Goal: Information Seeking & Learning: Learn about a topic

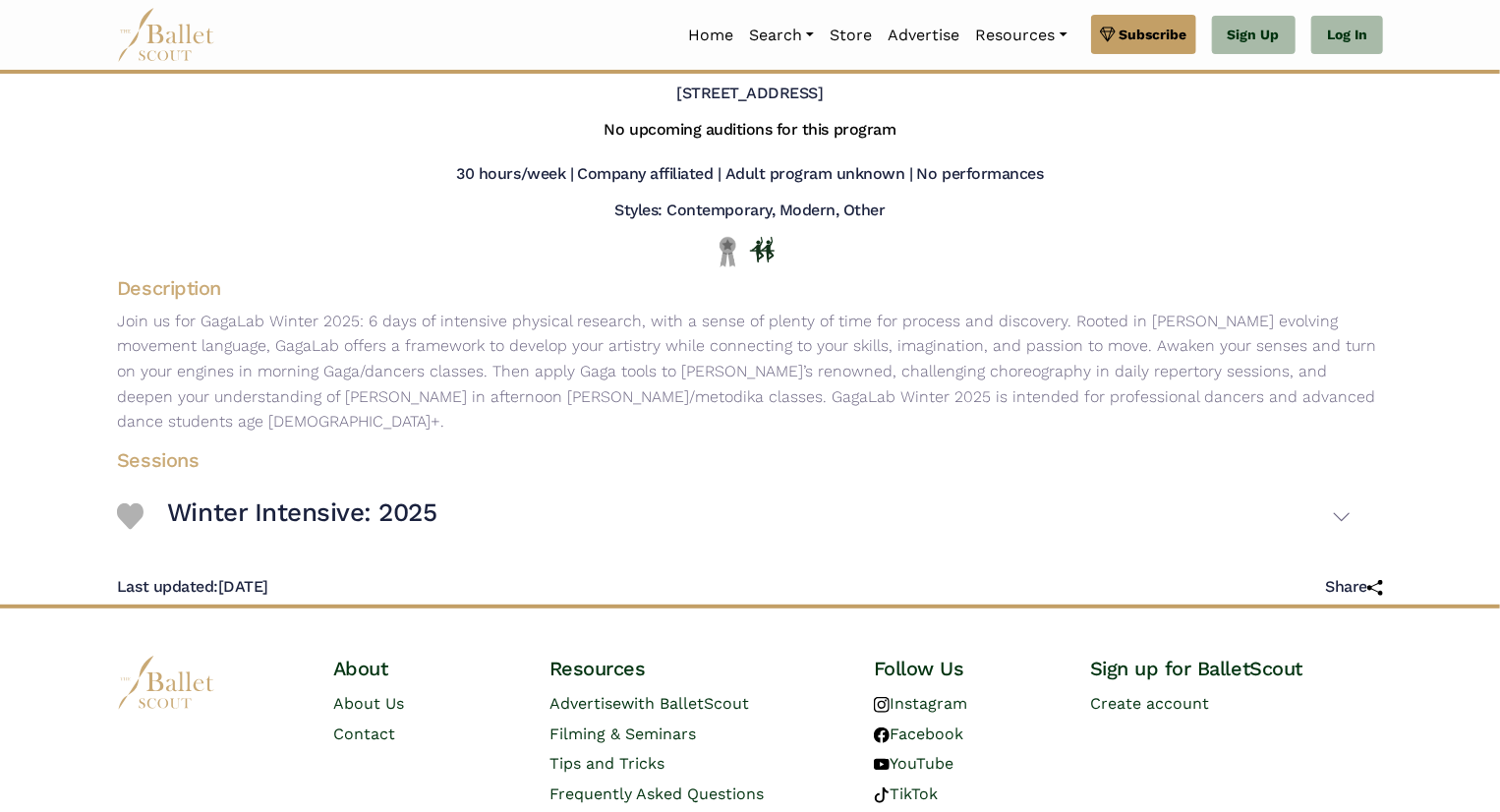
scroll to position [105, 0]
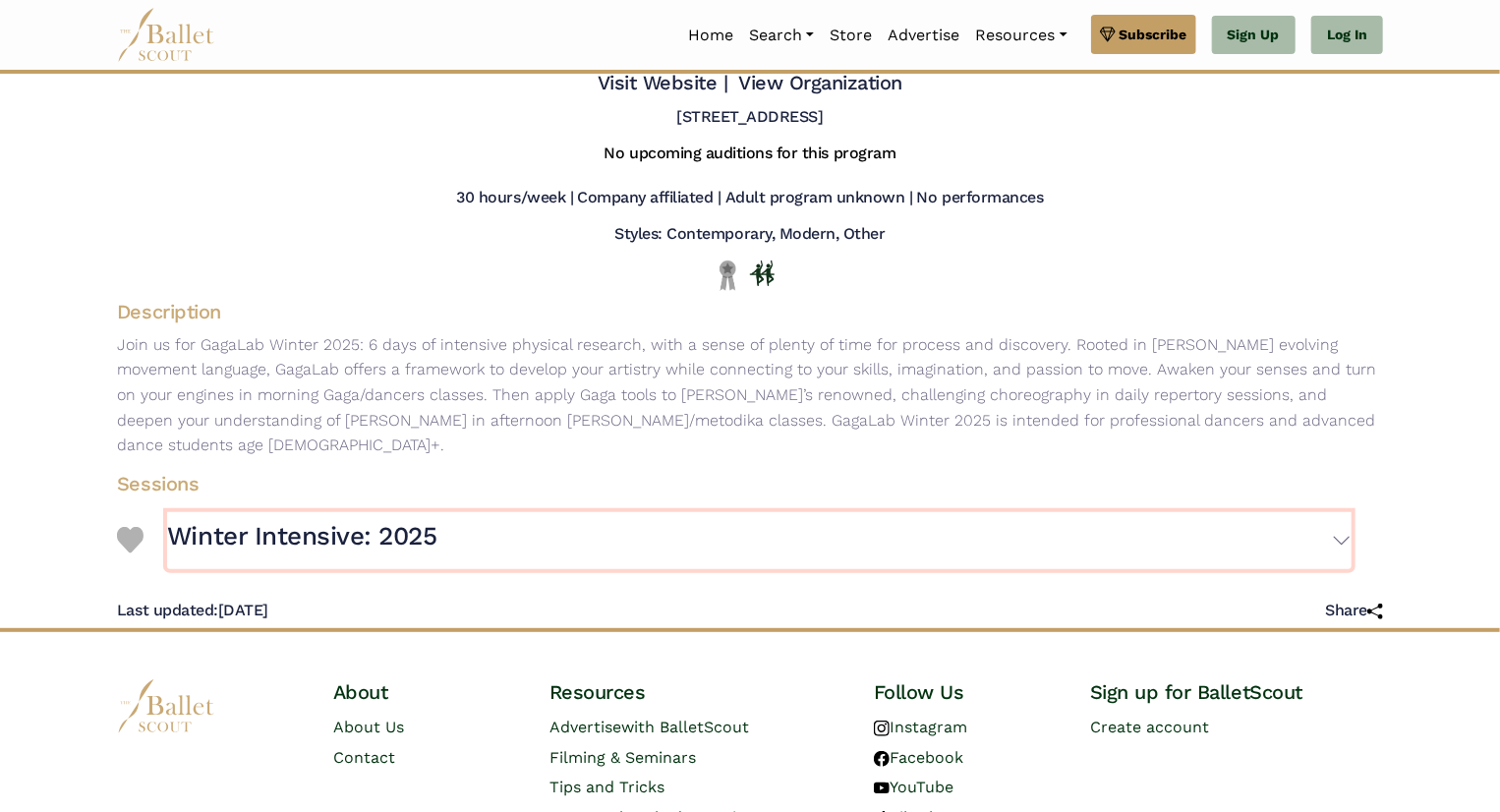
click at [287, 520] on h3 "Winter Intensive: 2025" at bounding box center [301, 536] width 269 height 33
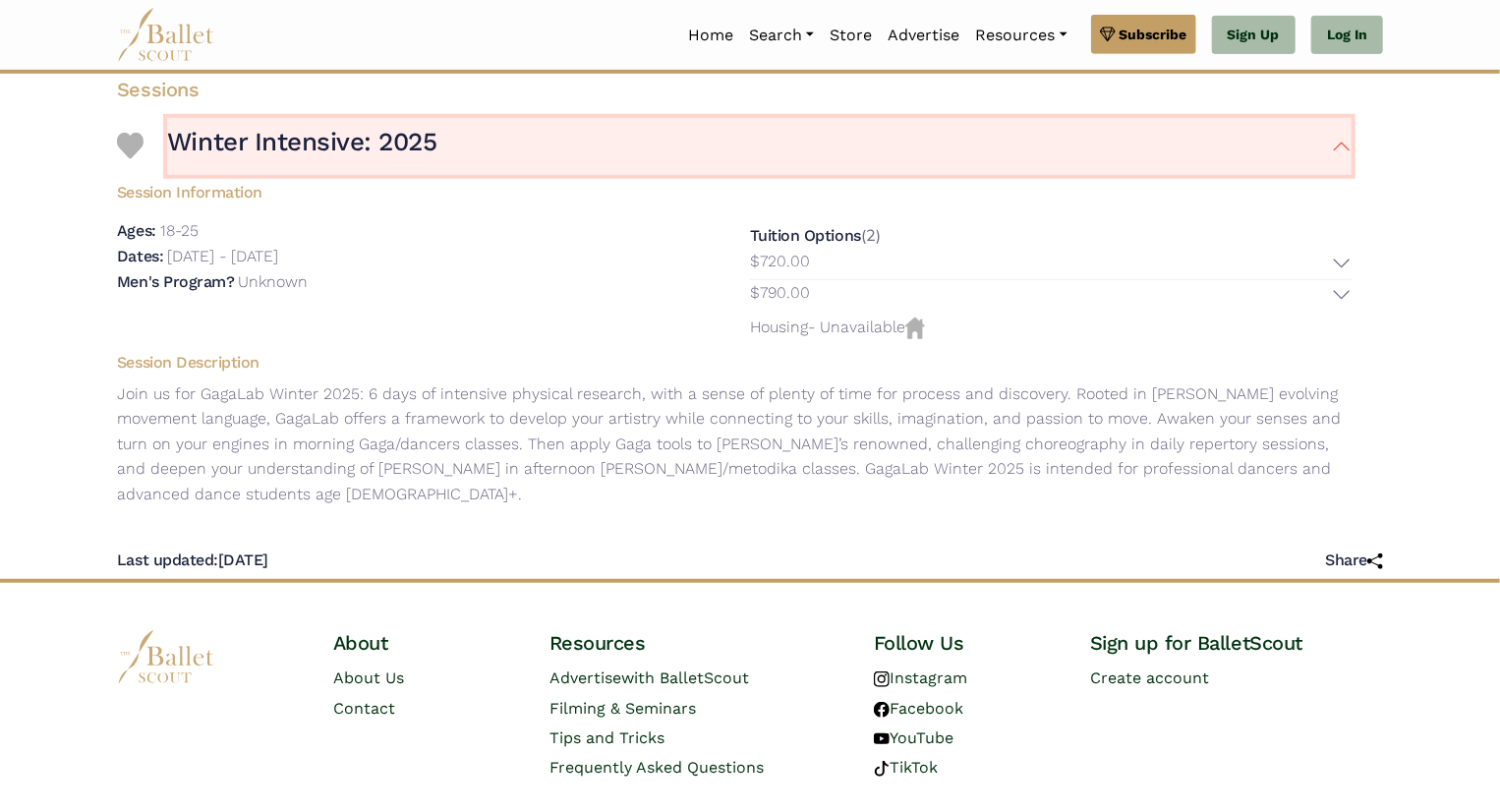
scroll to position [499, 0]
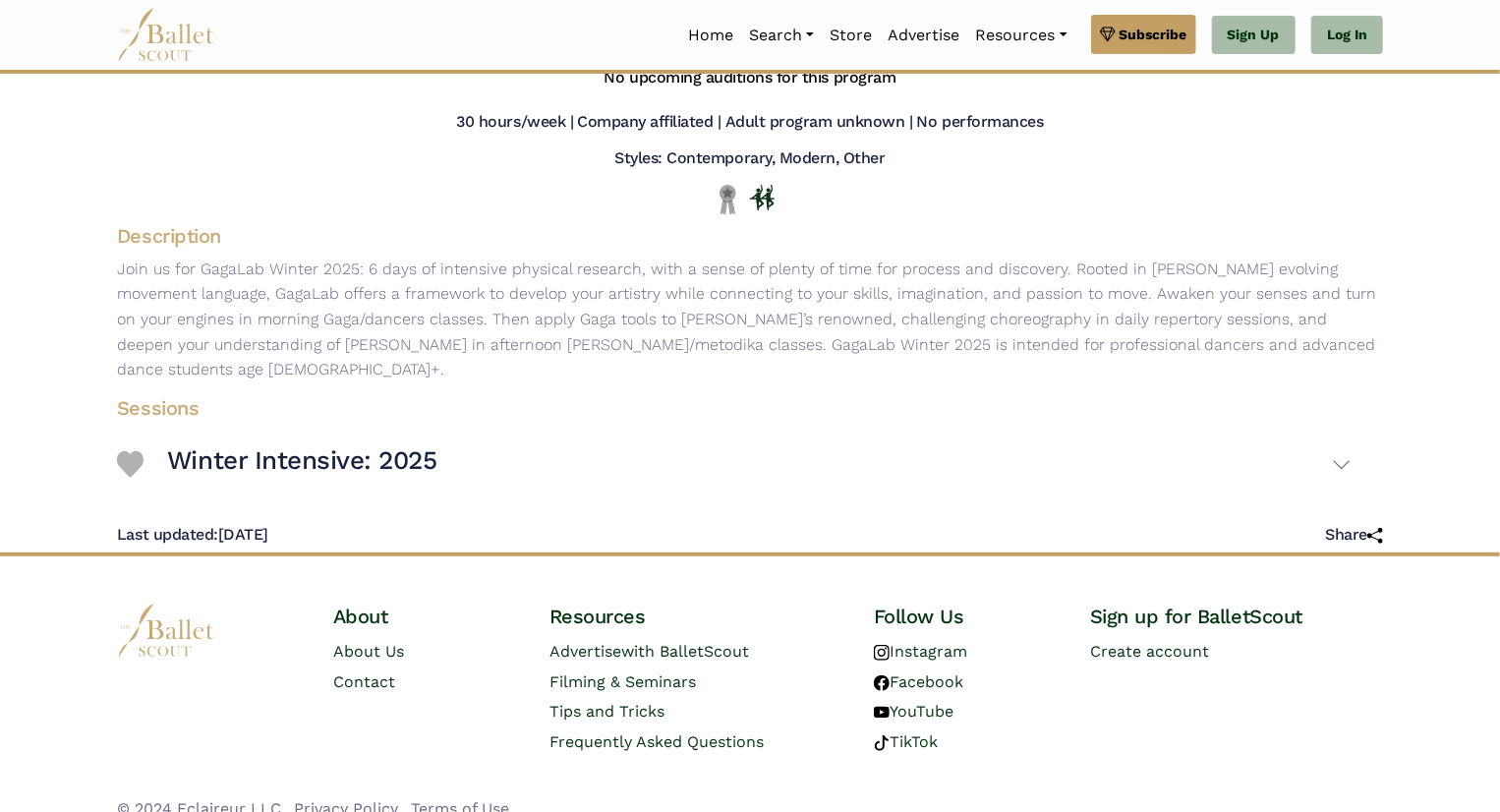
scroll to position [181, 0]
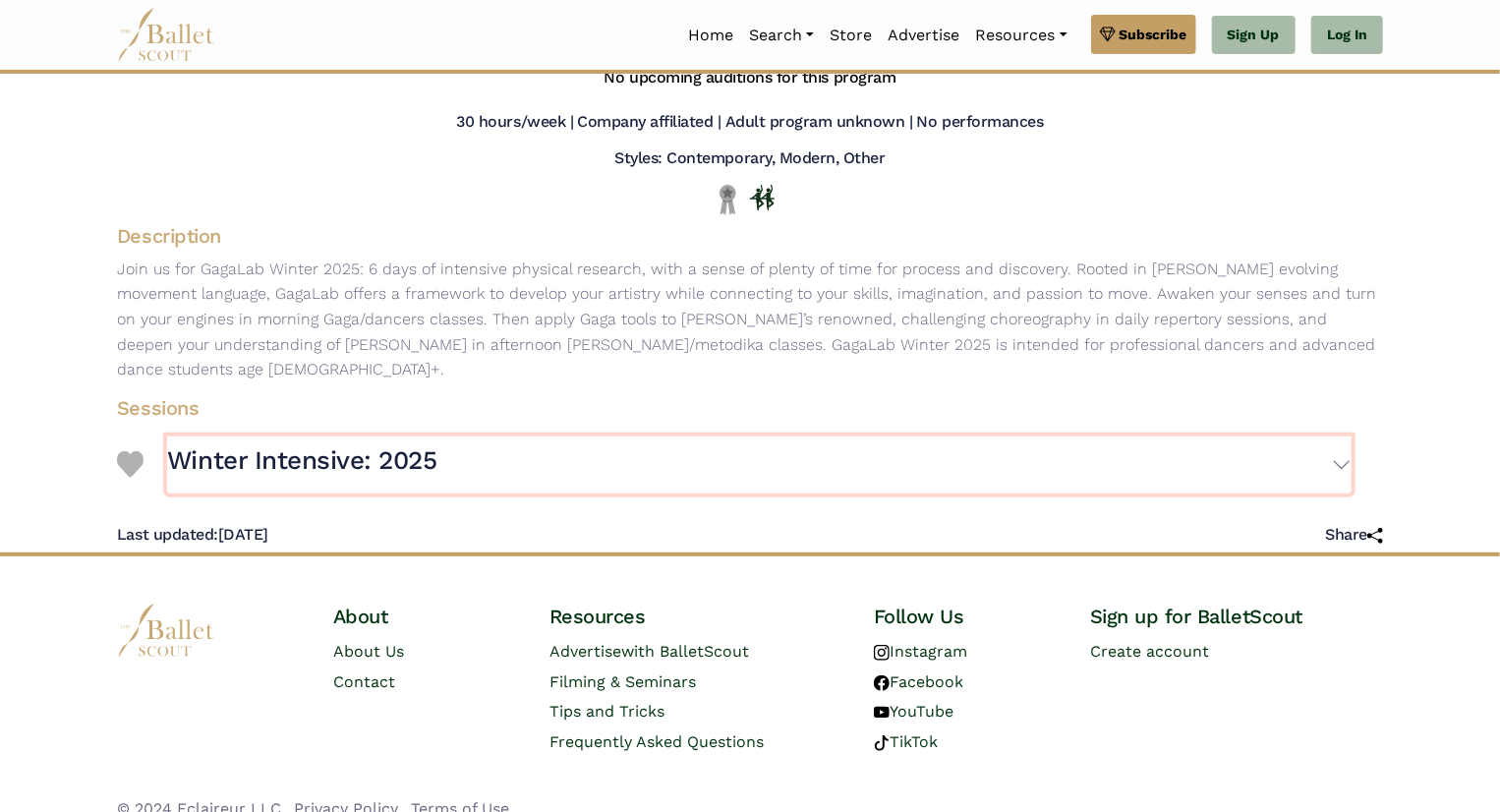
click at [1309, 447] on button "Winter Intensive: 2025" at bounding box center [759, 464] width 1184 height 57
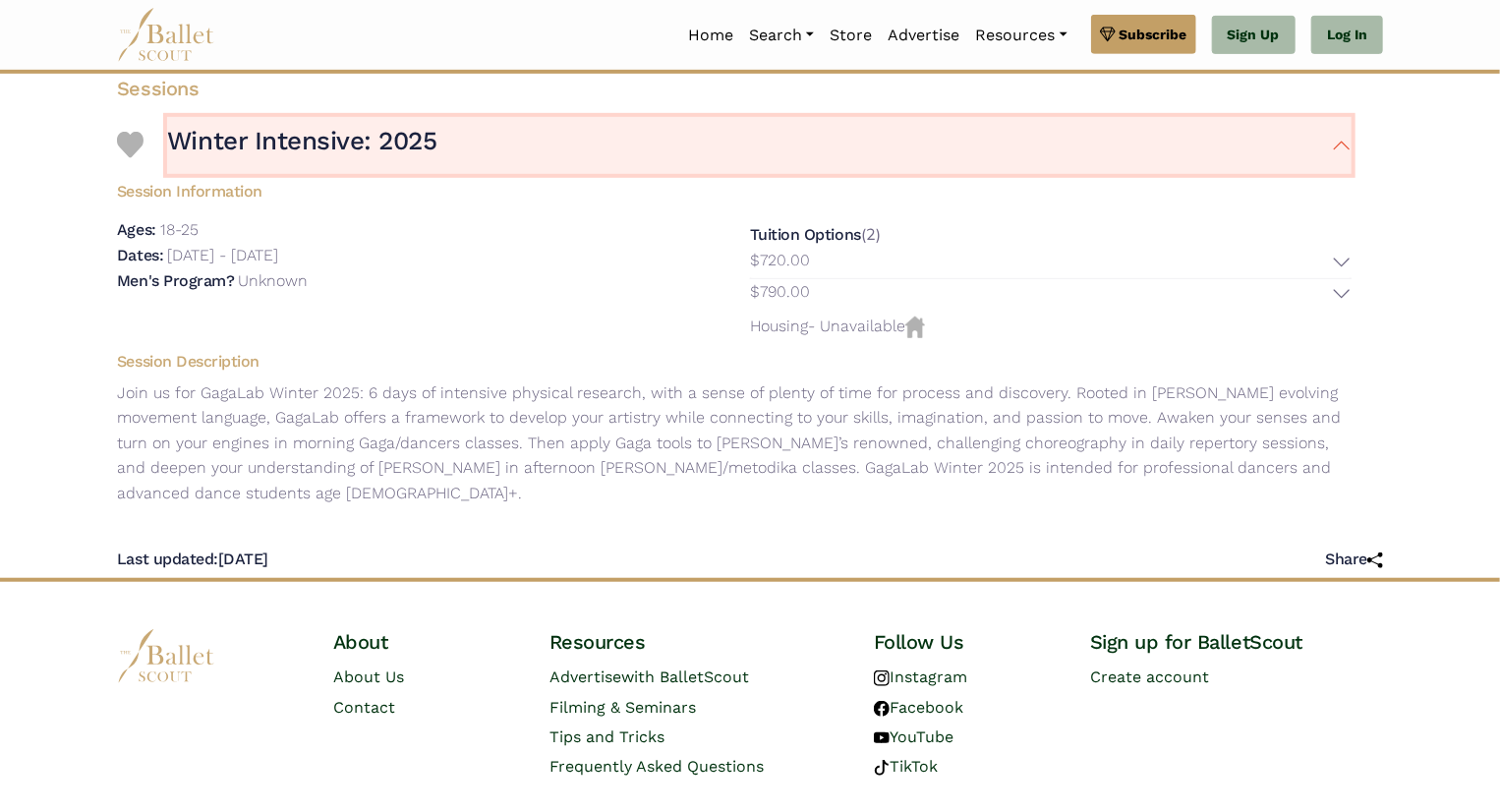
scroll to position [499, 0]
click at [1277, 147] on button "Winter Intensive: 2025" at bounding box center [759, 146] width 1184 height 57
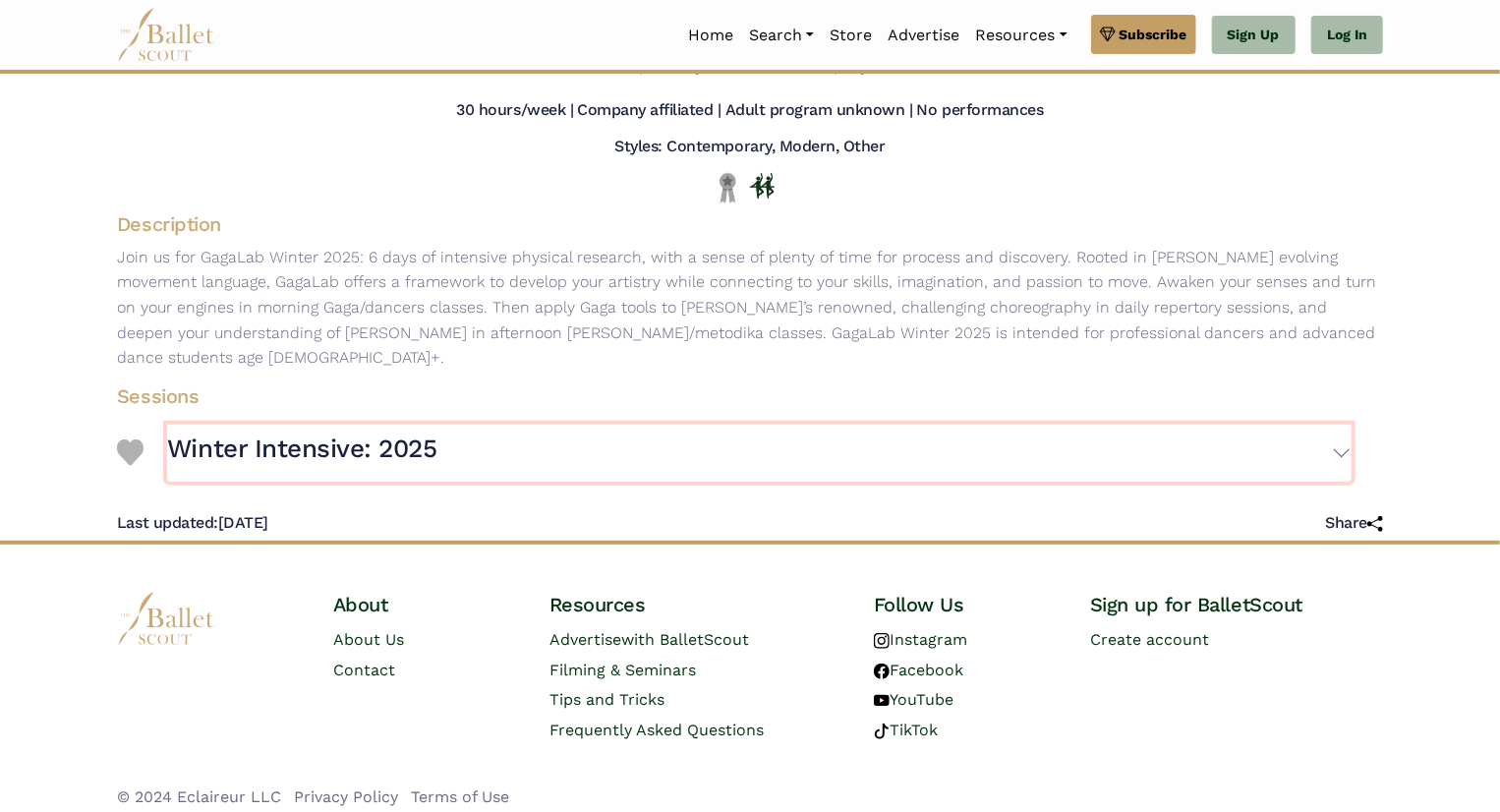
scroll to position [181, 0]
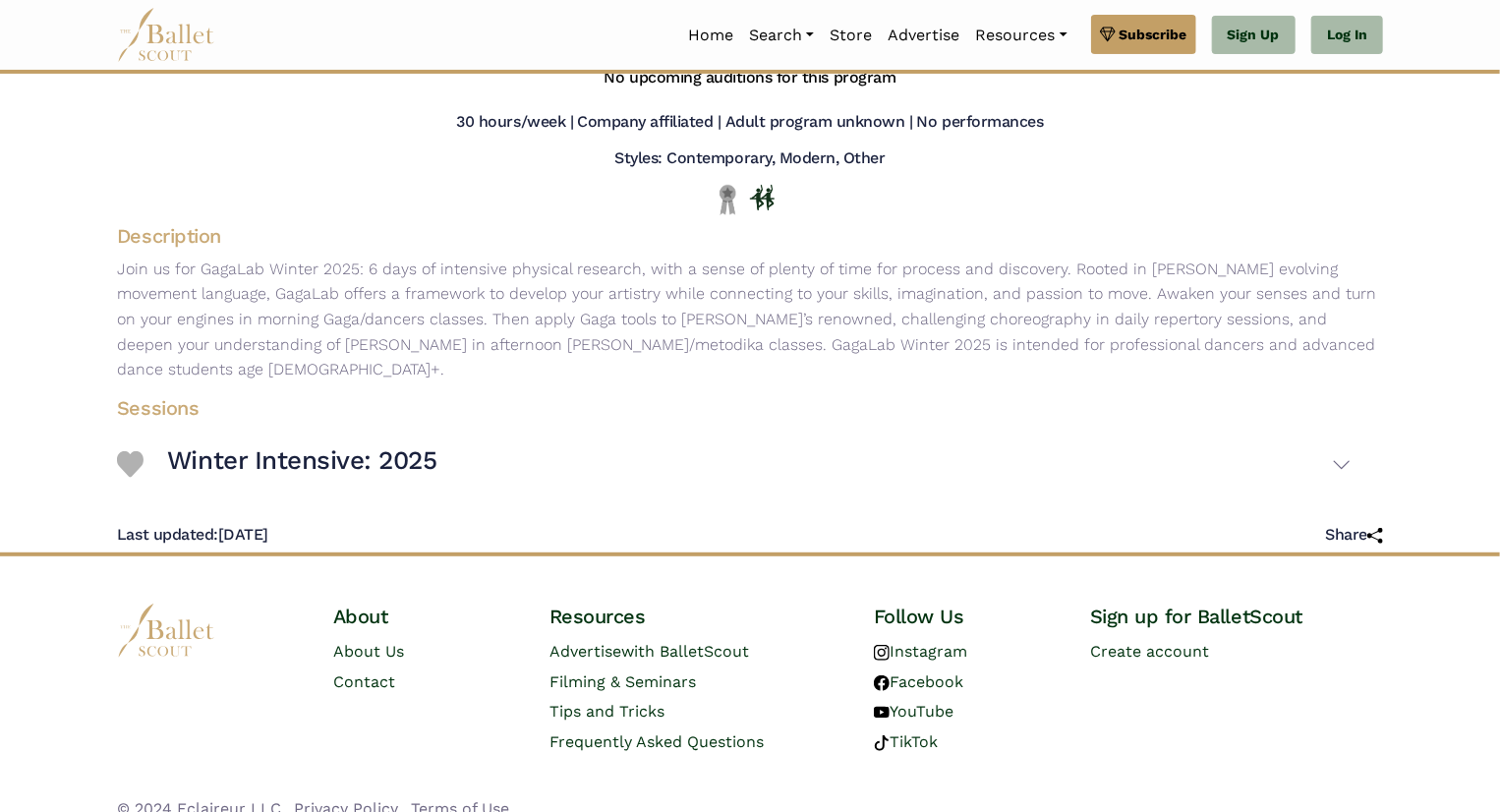
click at [1071, 281] on p "Join us for GagaLab Winter 2025: 6 days of intensive physical research, with a …" at bounding box center [749, 319] width 1297 height 126
